Goal: Task Accomplishment & Management: Complete application form

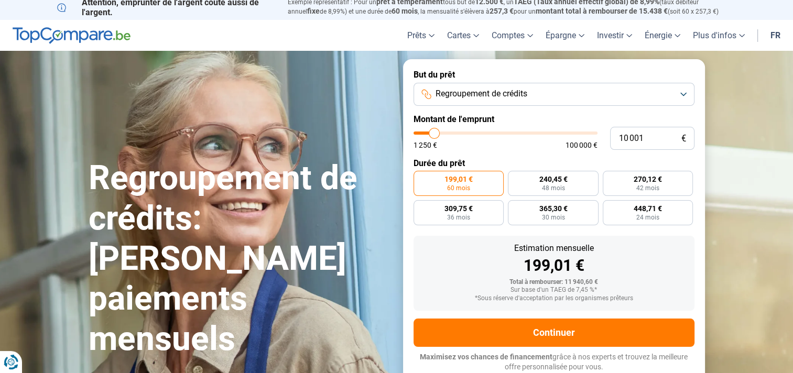
type input "75 250"
type input "75250"
click at [548, 131] on input "range" at bounding box center [505, 132] width 184 height 3
radio input "false"
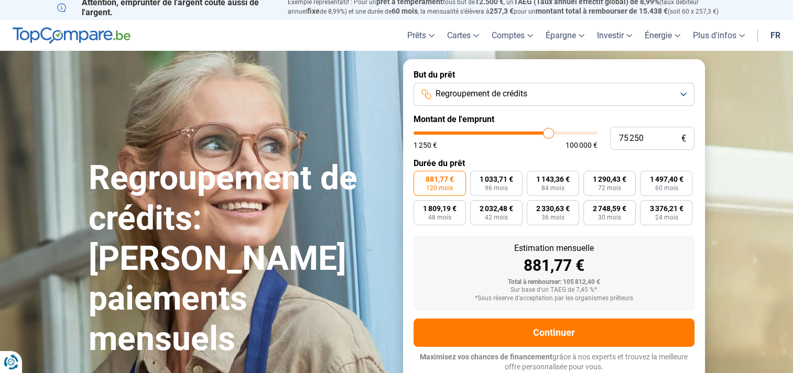
type input "75 500"
type input "75500"
type input "75 000"
type input "75000"
type input "74 750"
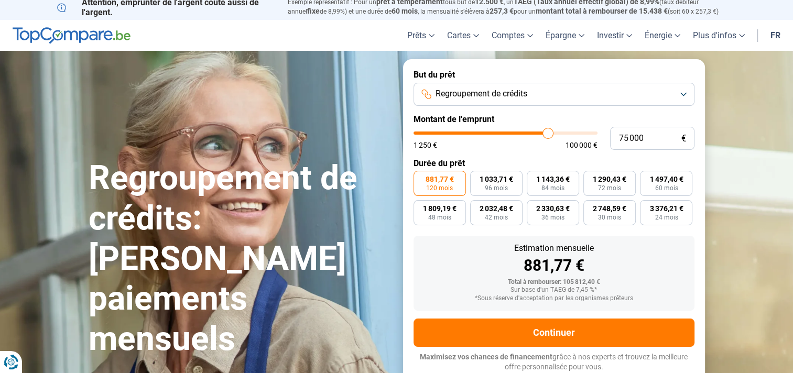
type input "74750"
type input "73 250"
type input "73250"
type input "71 000"
type input "71000"
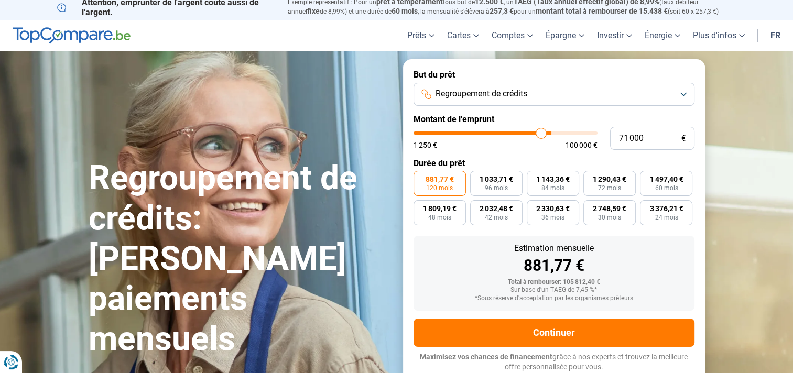
type input "69 750"
type input "69750"
type input "69 250"
type input "69250"
type input "68 500"
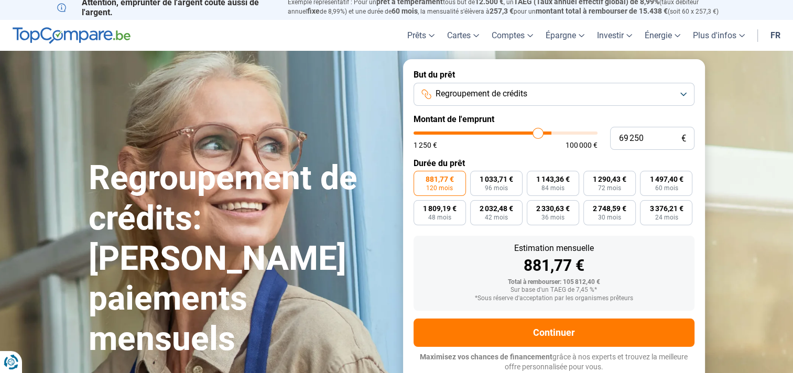
type input "68500"
type input "68 000"
type input "68000"
type input "67 500"
type input "67500"
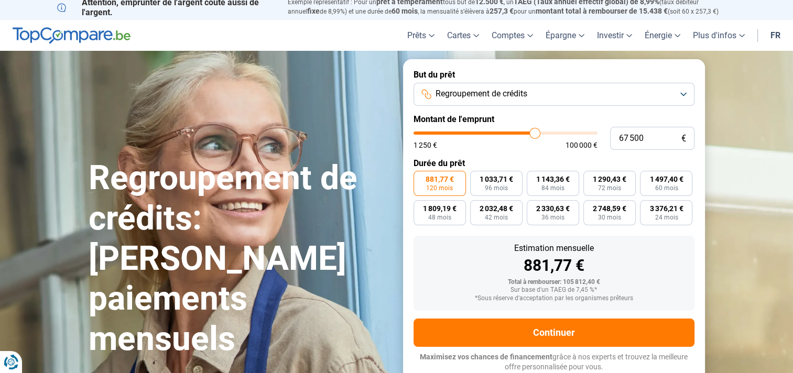
type input "67 250"
type input "67250"
type input "66 750"
type input "66750"
type input "66 000"
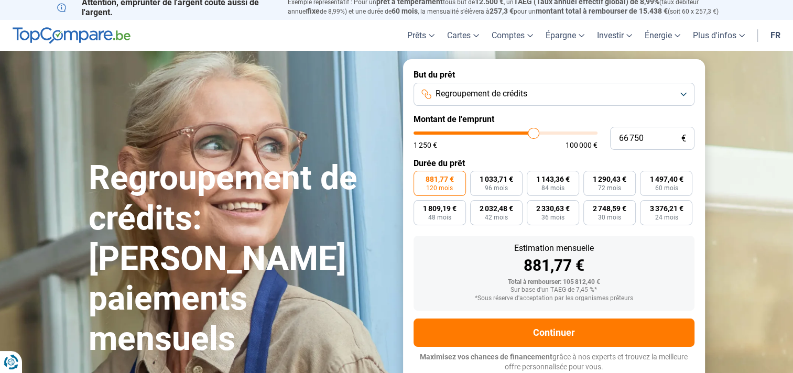
type input "66000"
type input "65 250"
type input "65250"
type input "64 500"
type input "64500"
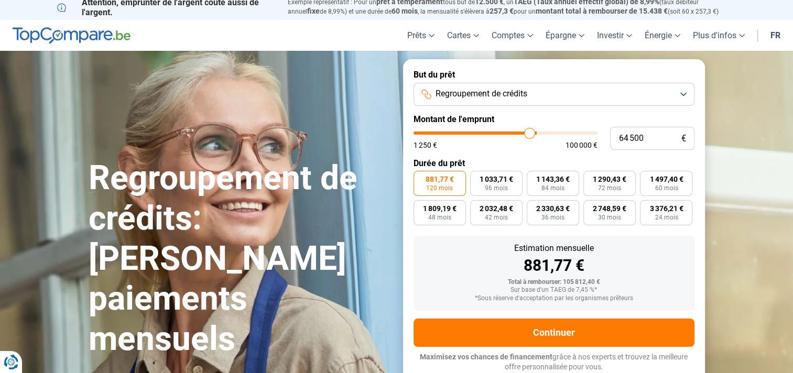
type input "63 500"
type input "63500"
type input "63 250"
type input "63250"
type input "63 000"
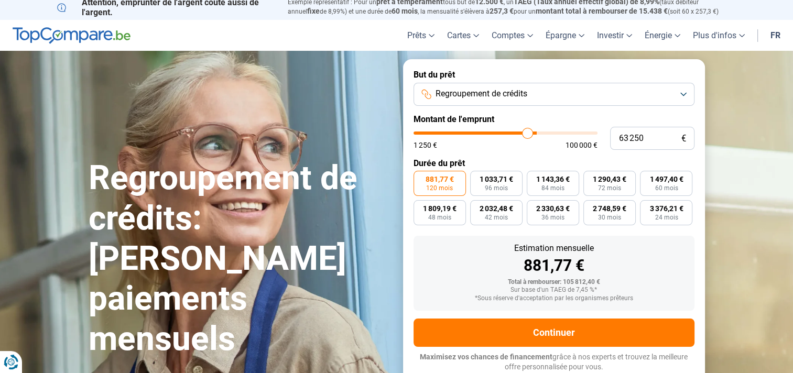
type input "63000"
type input "62 750"
type input "62750"
type input "62 000"
type input "62000"
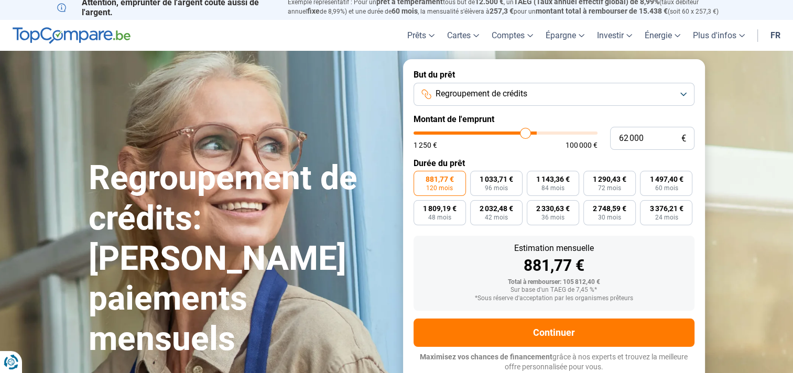
type input "61 500"
type input "61500"
type input "61 000"
type input "61000"
type input "60 750"
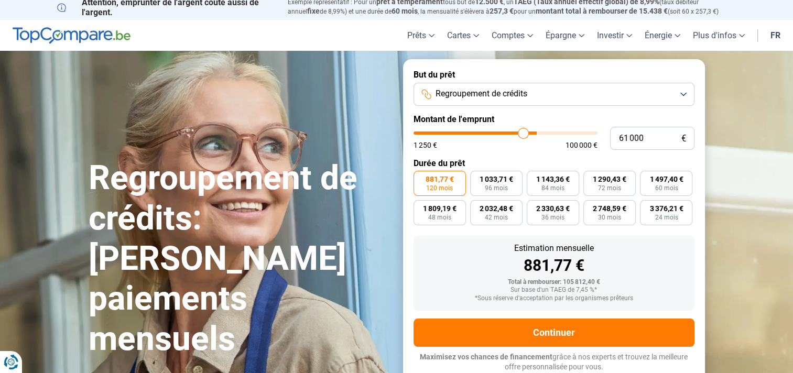
type input "60750"
type input "60 250"
type input "60250"
type input "60 000"
type input "60000"
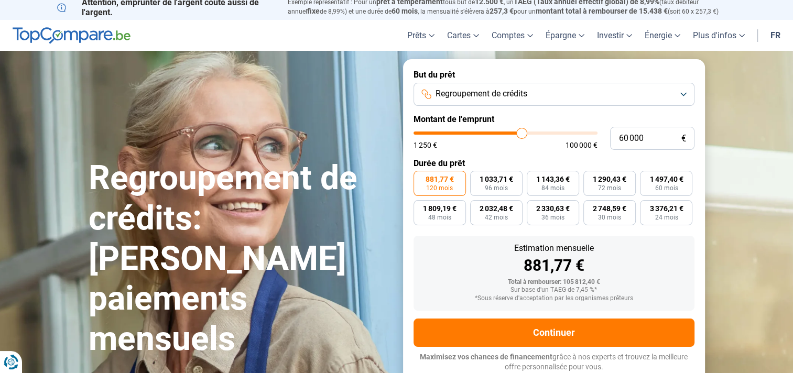
type input "59 500"
type input "59500"
type input "59 000"
type input "59000"
type input "58 750"
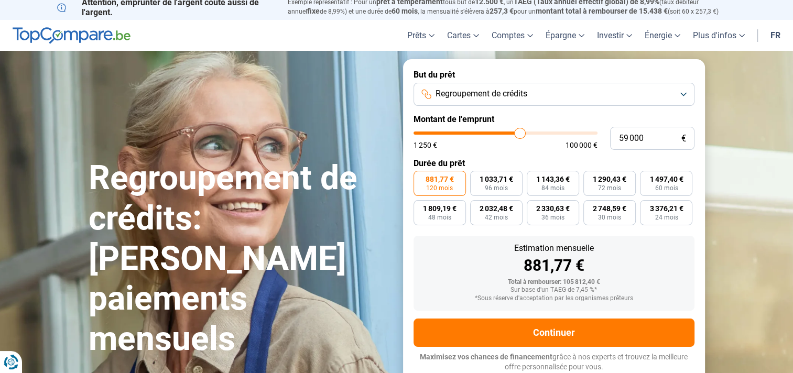
type input "58750"
type input "58 000"
type input "58000"
type input "57 500"
type input "57500"
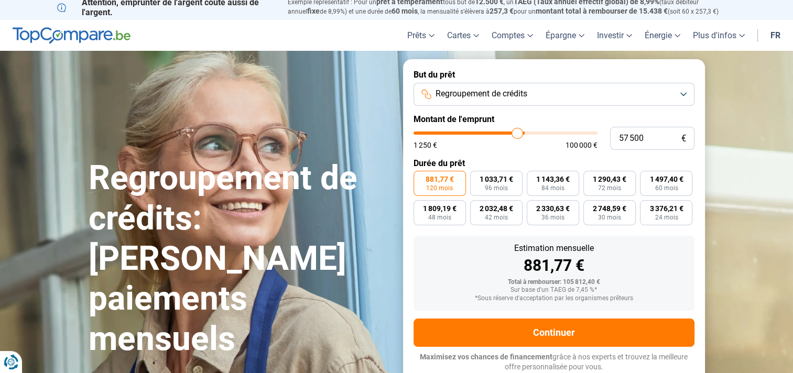
type input "57 000"
type input "57000"
type input "56 500"
type input "56500"
type input "56 250"
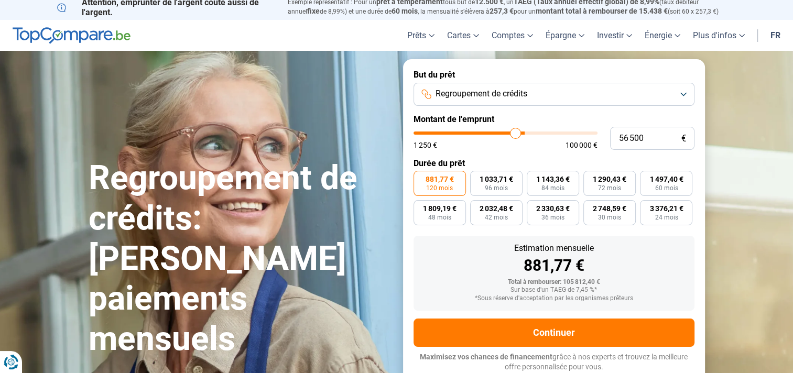
type input "56250"
type input "55 750"
type input "55750"
type input "55 250"
type input "55250"
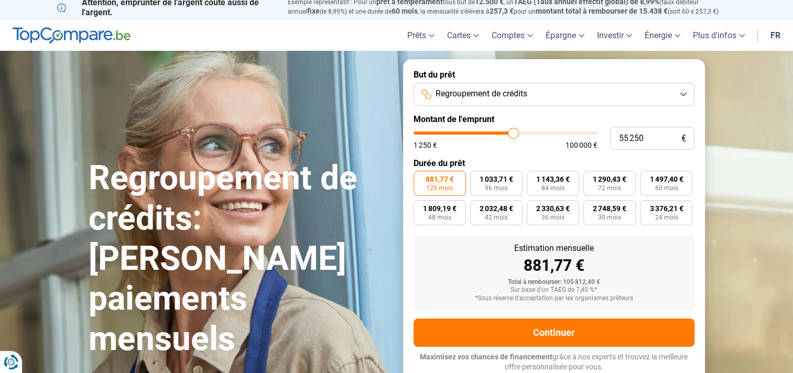
type input "55 000"
type input "55000"
type input "54 250"
type input "54250"
type input "54 000"
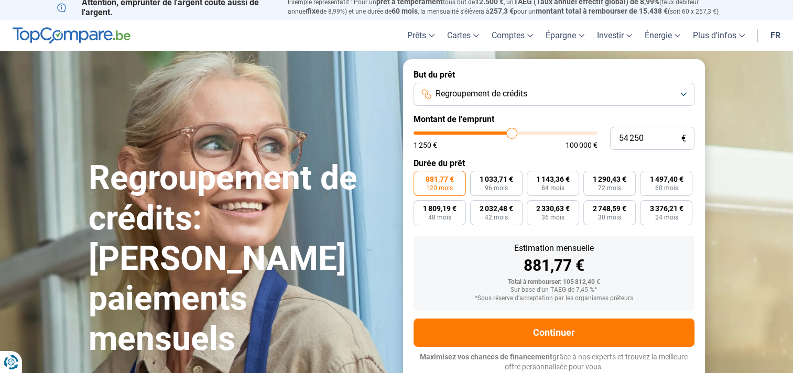
type input "54000"
type input "53 750"
type input "53750"
type input "53 250"
type input "53250"
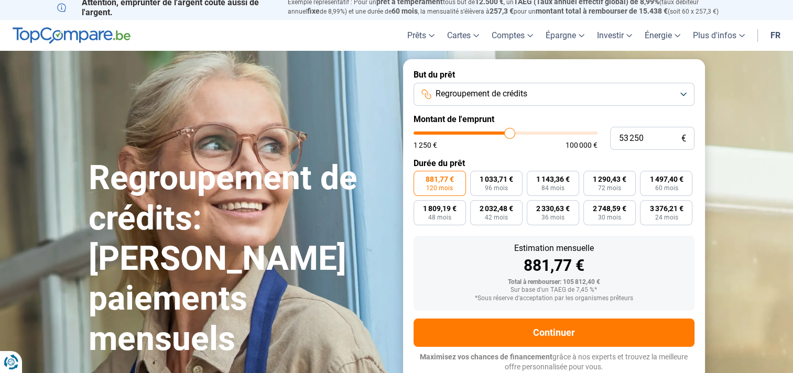
type input "53 000"
type input "53000"
type input "52 500"
type input "52500"
type input "52 250"
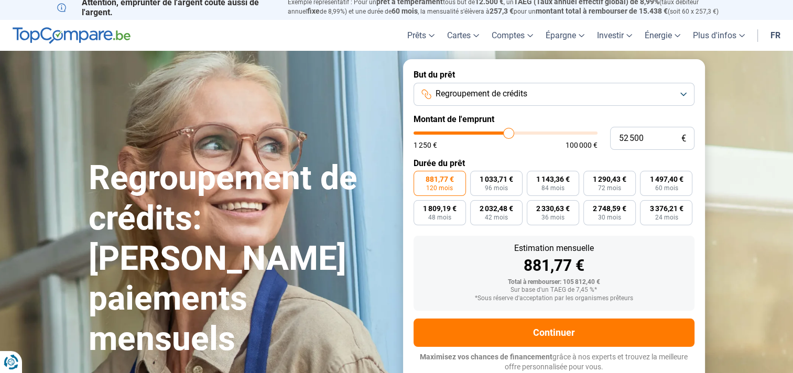
type input "52250"
type input "51 500"
type input "51500"
type input "51 000"
type input "51000"
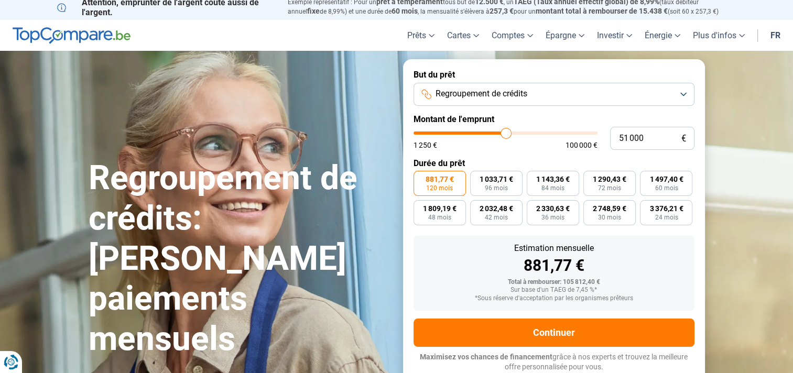
type input "50 750"
type input "50750"
type input "50 500"
type input "50500"
type input "50 000"
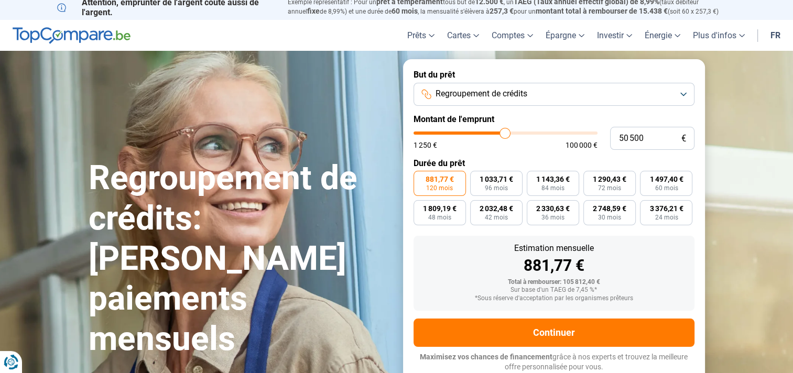
type input "50000"
type input "49 250"
type input "49250"
type input "49 000"
type input "49000"
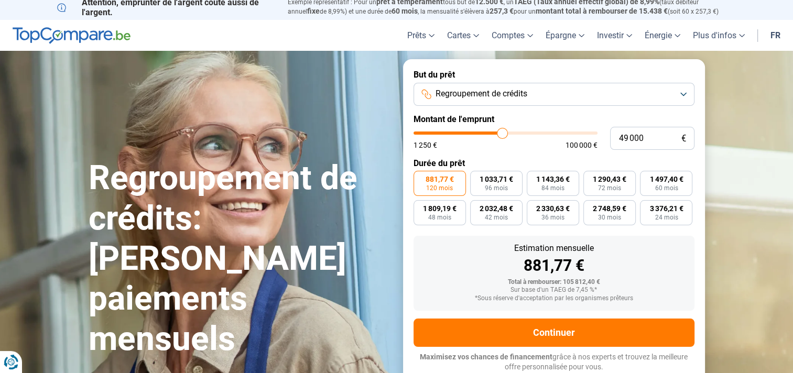
type input "48 500"
type input "48500"
type input "48 000"
type input "48000"
type input "47 750"
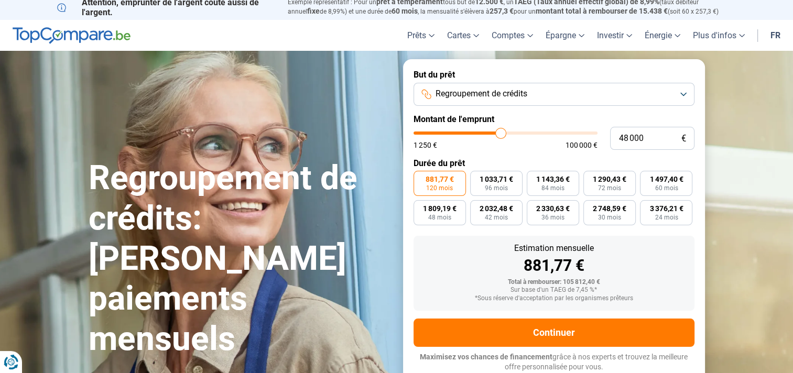
type input "47750"
type input "47 250"
type input "47250"
type input "47 000"
type input "47000"
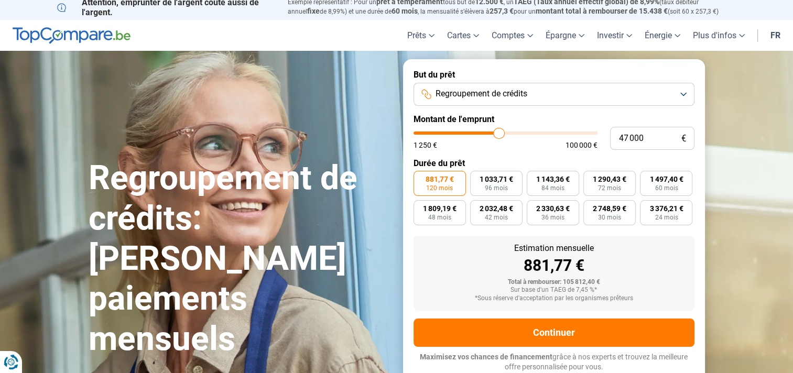
type input "46 500"
type input "46500"
type input "46 000"
type input "46000"
type input "45 500"
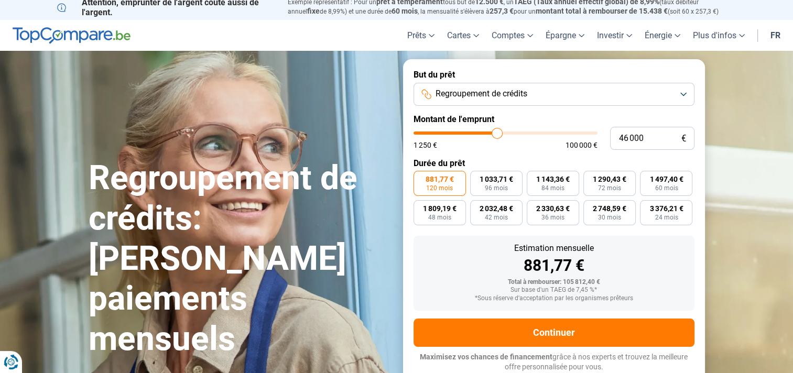
type input "45500"
type input "45 250"
type input "45250"
type input "44 750"
type input "44750"
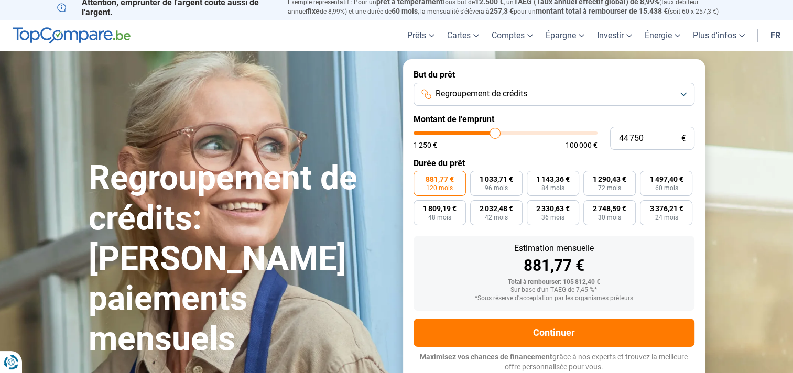
type input "44 250"
type input "44250"
type input "43 750"
type input "43750"
type input "43 500"
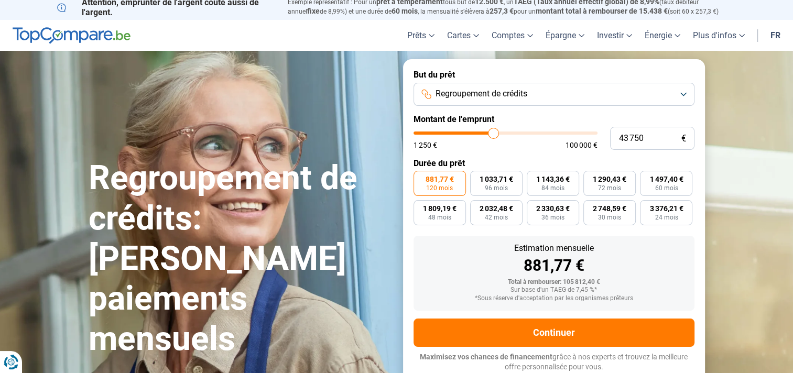
type input "43500"
type input "43 000"
type input "43000"
type input "42 750"
type input "42750"
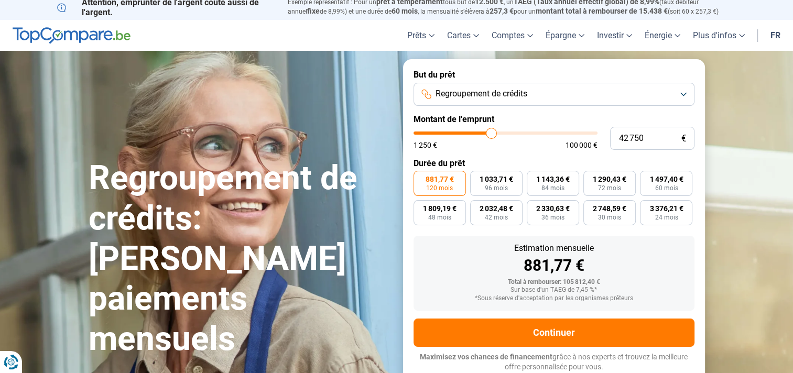
type input "42 250"
type input "42250"
type input "41 750"
type input "41750"
type input "41 500"
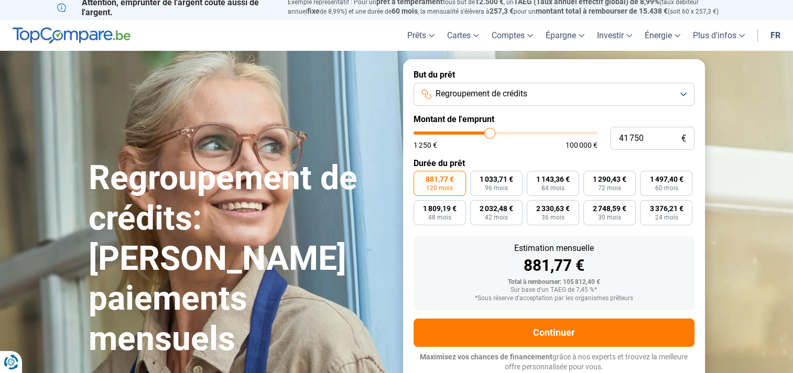
type input "41500"
type input "41 000"
type input "41000"
type input "40 750"
type input "40750"
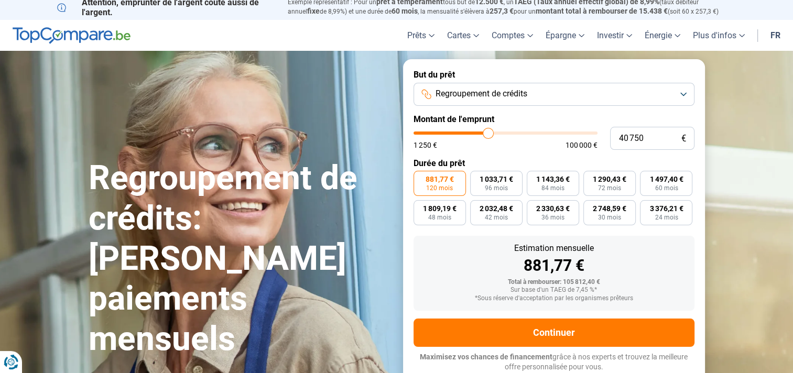
type input "40 250"
type input "40250"
type input "39 750"
type input "39750"
type input "39 500"
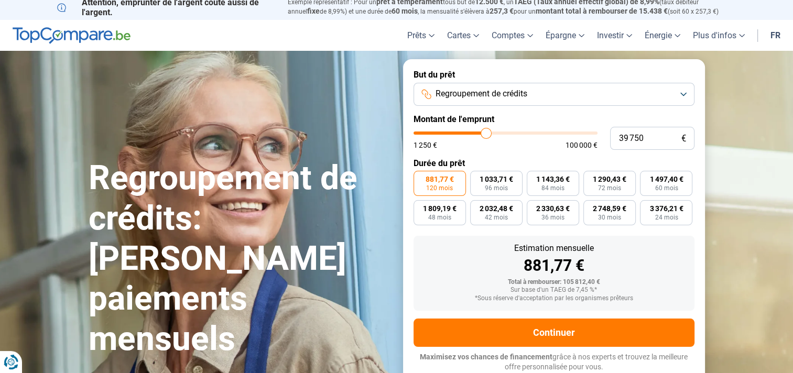
type input "39500"
type input "39 250"
type input "39250"
type input "39 000"
type input "39000"
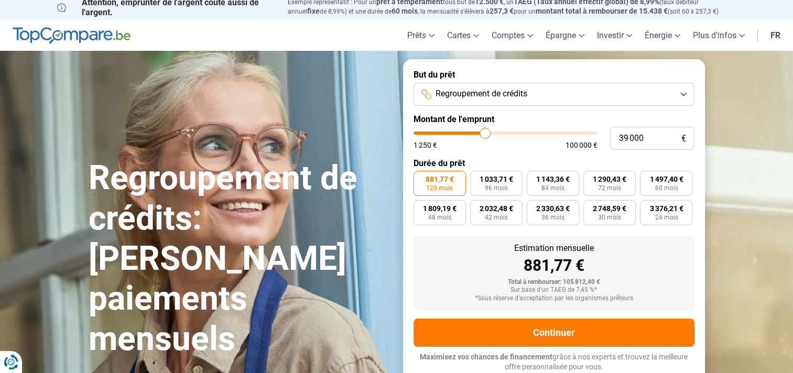
type input "38 750"
type input "38750"
type input "38 500"
type input "38500"
type input "38 250"
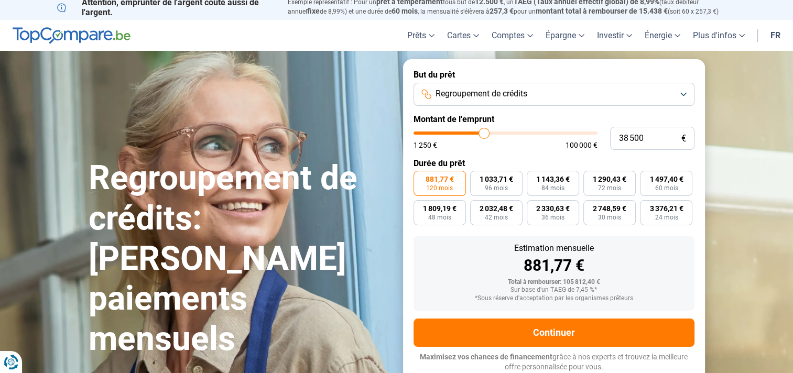
type input "38250"
type input "38 000"
type input "38000"
type input "37 750"
type input "37750"
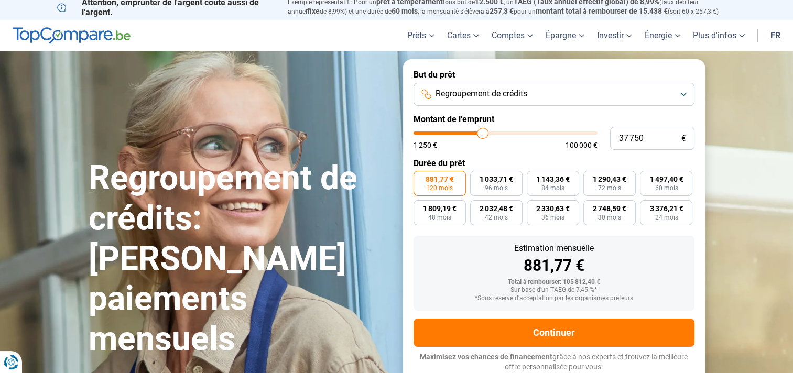
type input "38 000"
type input "38000"
type input "38 250"
type input "38250"
type input "38 000"
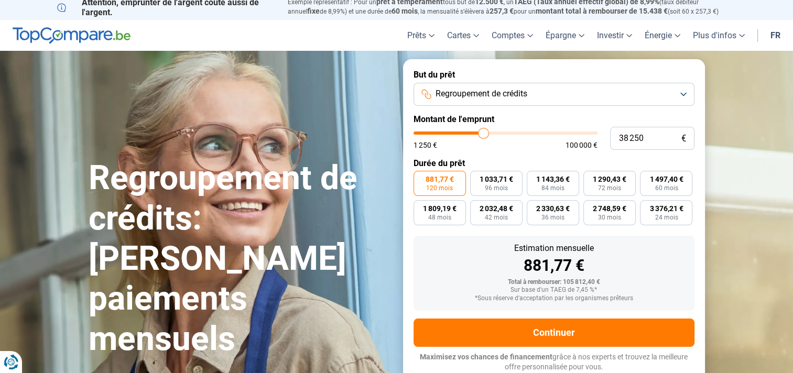
type input "38000"
type input "37 750"
type input "37750"
type input "37 500"
type input "37500"
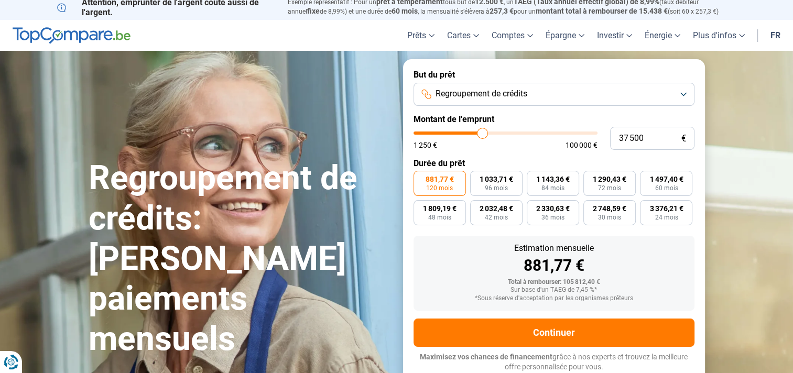
type input "38 000"
type input "38000"
type input "38 250"
type input "38250"
type input "38 500"
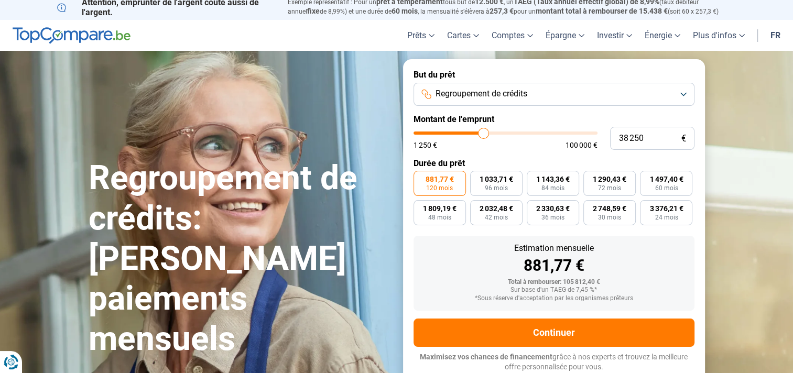
type input "38500"
type input "39 250"
type input "39250"
type input "39 500"
drag, startPoint x: 548, startPoint y: 132, endPoint x: 486, endPoint y: 132, distance: 62.3
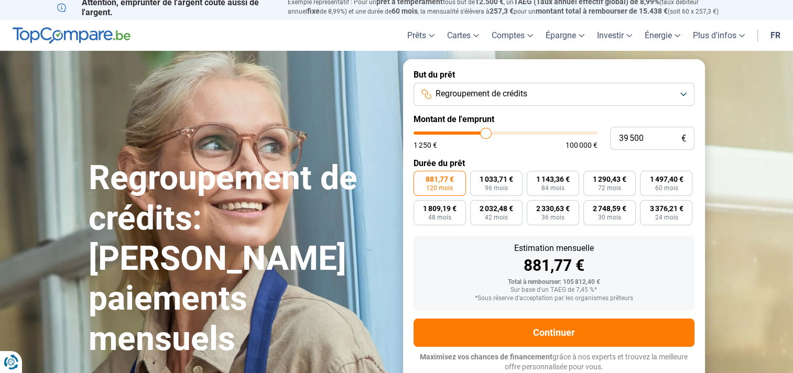
type input "39500"
click at [486, 132] on input "range" at bounding box center [505, 132] width 184 height 3
drag, startPoint x: 647, startPoint y: 136, endPoint x: 570, endPoint y: 128, distance: 77.4
click at [572, 129] on div "39 500 € 1 250 € 100 000 €" at bounding box center [553, 138] width 281 height 23
type input "3"
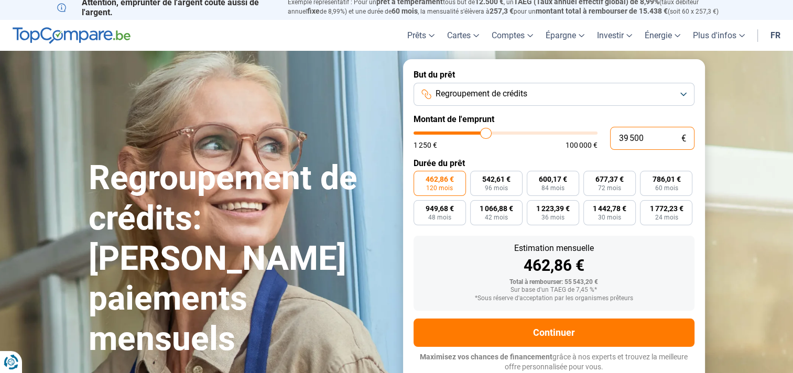
type input "1250"
type input "38"
type input "1250"
type input "380"
type input "1250"
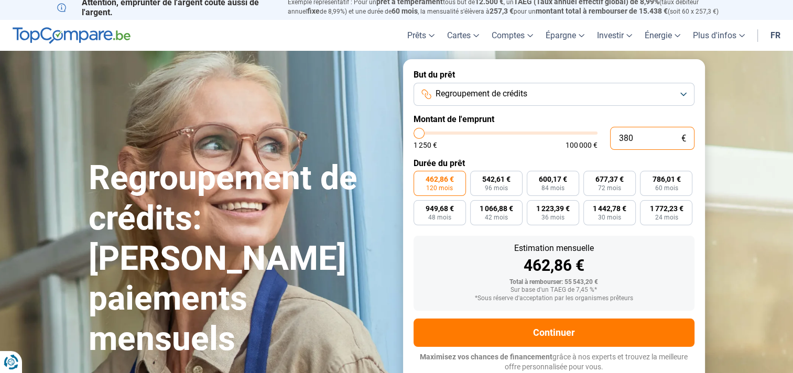
type input "3 800"
type input "3750"
type input "38 000"
type input "38000"
type input "38 000"
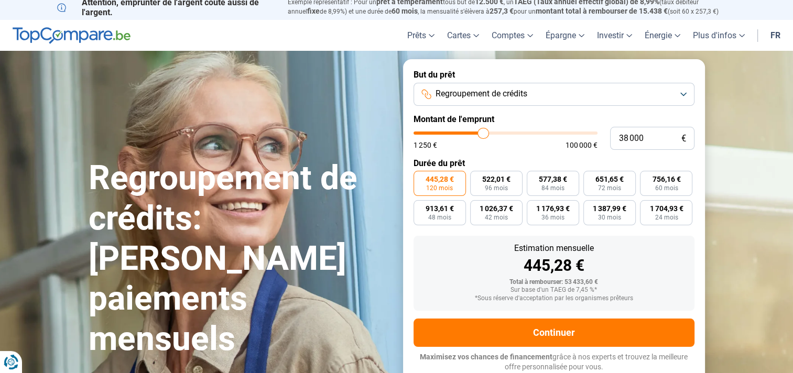
click at [536, 148] on div "1 250 € 100 000 €" at bounding box center [505, 144] width 184 height 7
click at [509, 184] on label "522,01 € 96 mois" at bounding box center [496, 183] width 52 height 25
click at [477, 178] on input "522,01 € 96 mois" at bounding box center [473, 174] width 7 height 7
radio input "true"
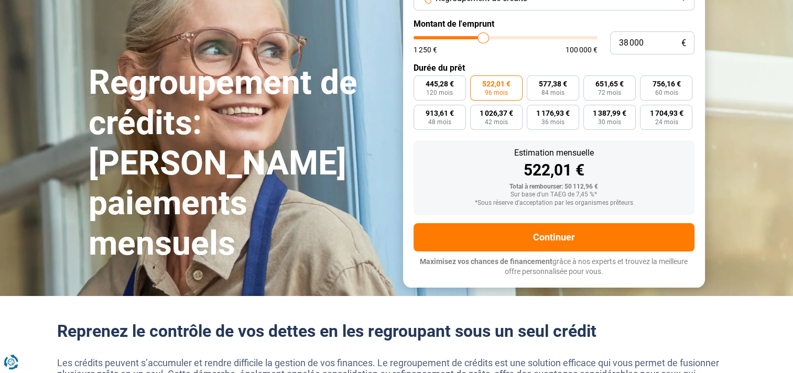
scroll to position [105, 0]
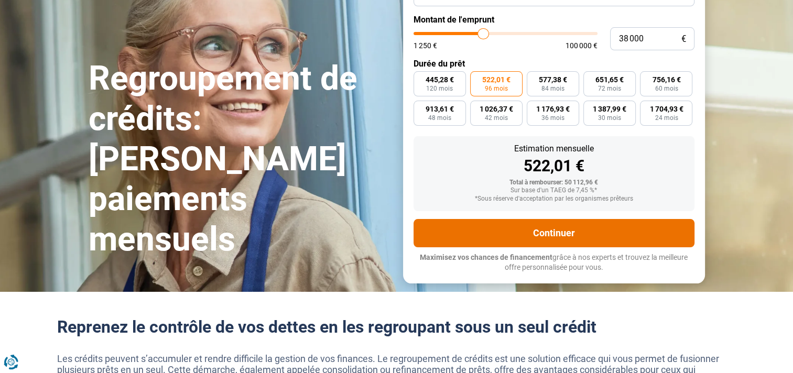
click at [521, 229] on button "Continuer" at bounding box center [553, 233] width 281 height 28
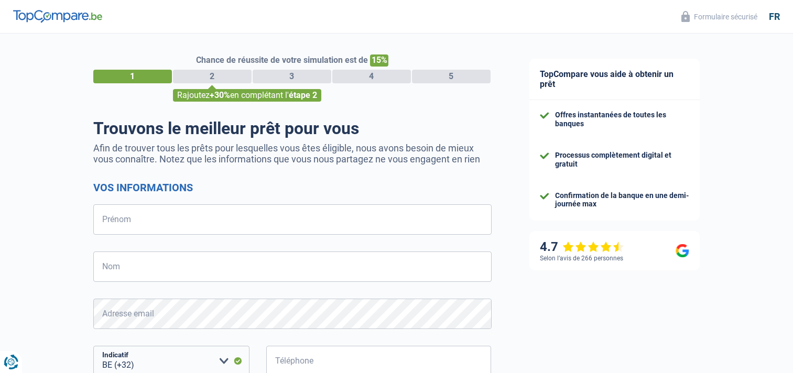
select select "32"
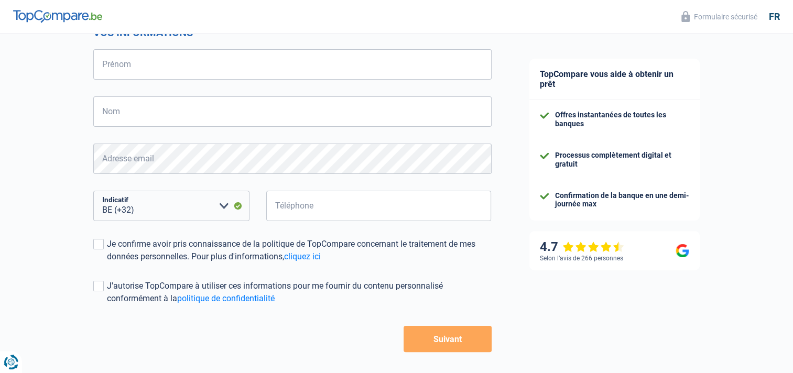
scroll to position [197, 0]
